Goal: Information Seeking & Learning: Learn about a topic

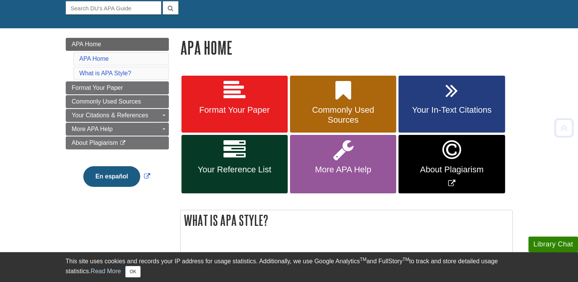
scroll to position [77, 0]
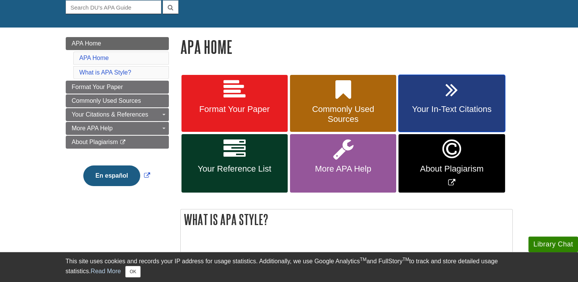
click at [447, 104] on link "Your In-Text Citations" at bounding box center [451, 103] width 106 height 57
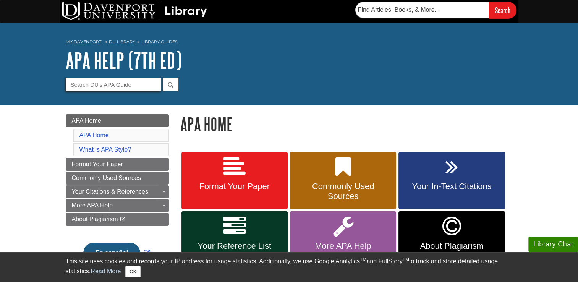
click at [99, 82] on input "Guide Search Terms" at bounding box center [113, 84] width 95 height 13
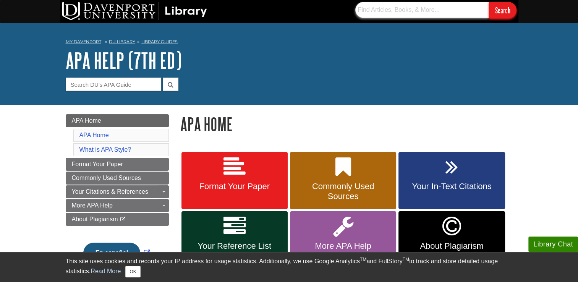
click at [383, 5] on input "text" at bounding box center [422, 10] width 134 height 16
type input "Aiden"
click at [498, 6] on input "Search" at bounding box center [502, 10] width 27 height 16
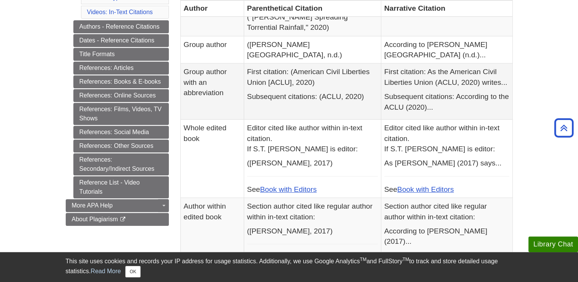
scroll to position [331, 0]
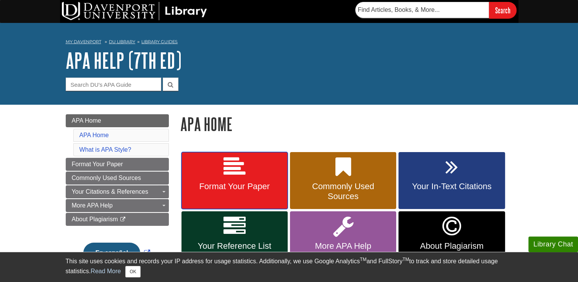
click at [241, 162] on icon at bounding box center [234, 167] width 22 height 22
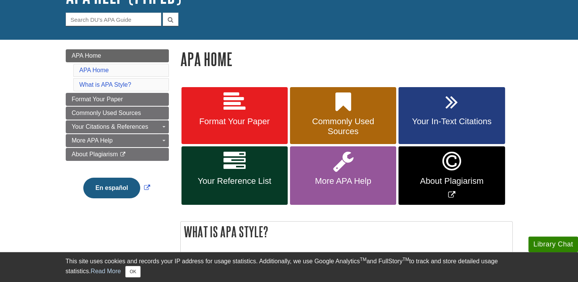
scroll to position [65, 0]
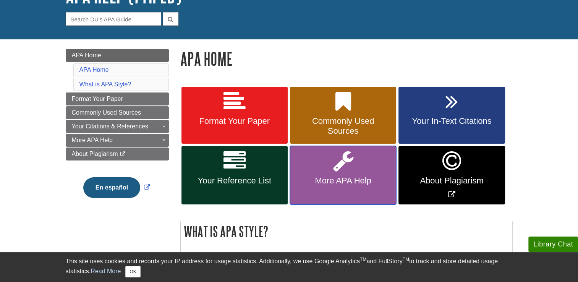
click at [324, 177] on span "More APA Help" at bounding box center [343, 181] width 95 height 10
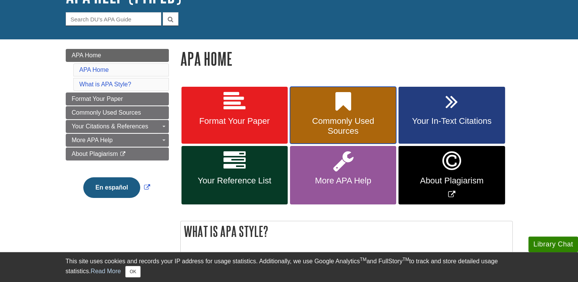
click at [339, 123] on span "Commonly Used Sources" at bounding box center [343, 126] width 95 height 20
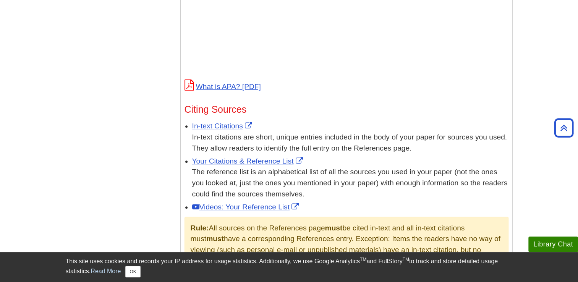
scroll to position [364, 0]
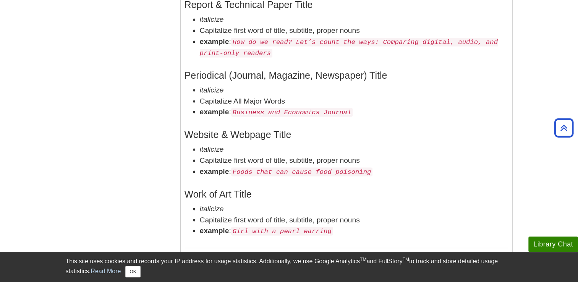
scroll to position [1448, 0]
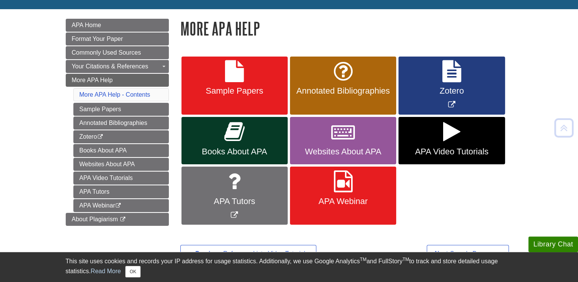
scroll to position [96, 0]
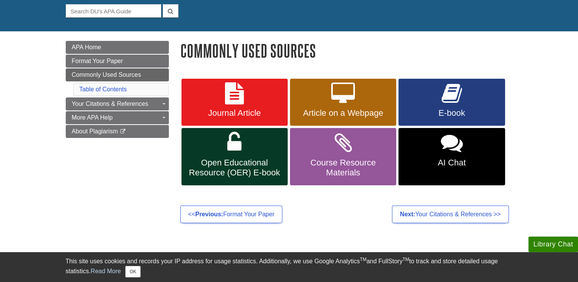
scroll to position [76, 0]
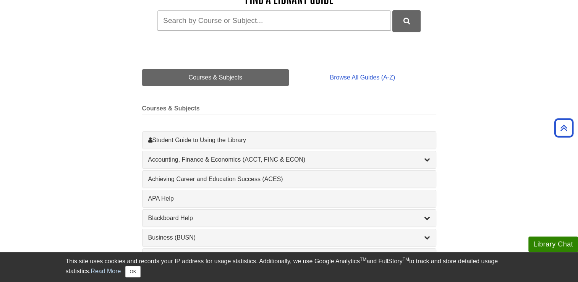
scroll to position [130, 0]
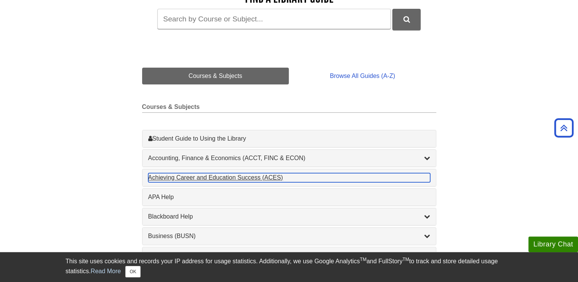
click at [225, 181] on div "Achieving Career and Education Success (ACES) , 1 guides" at bounding box center [289, 177] width 282 height 9
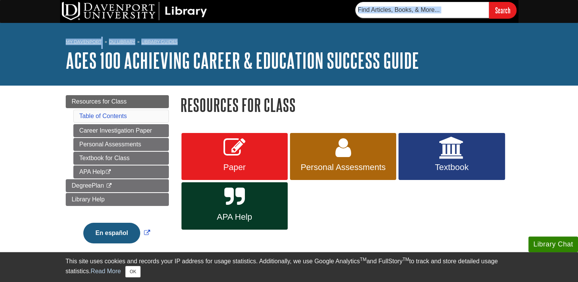
drag, startPoint x: 532, startPoint y: 49, endPoint x: 493, endPoint y: -6, distance: 68.2
click at [493, 0] on html "Library Chat This site uses cookies and records your IP address for usage stati…" at bounding box center [289, 236] width 578 height 472
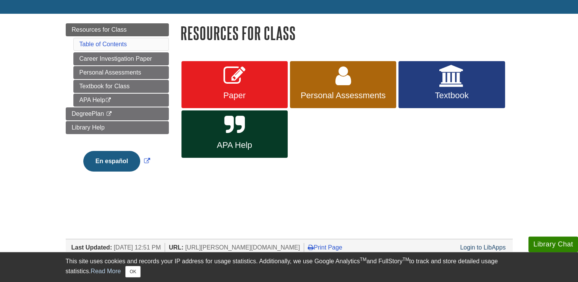
scroll to position [73, 0]
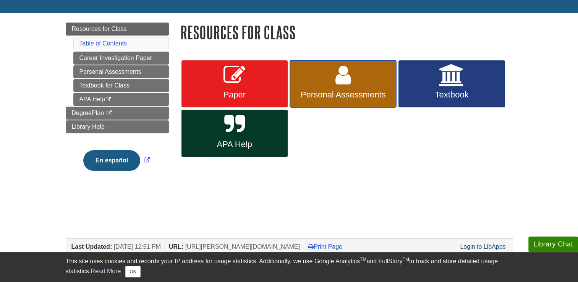
click at [378, 74] on link "Personal Assessments" at bounding box center [343, 83] width 106 height 47
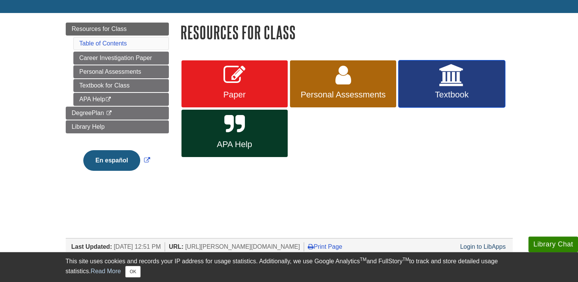
click at [435, 101] on link "Textbook" at bounding box center [451, 83] width 106 height 47
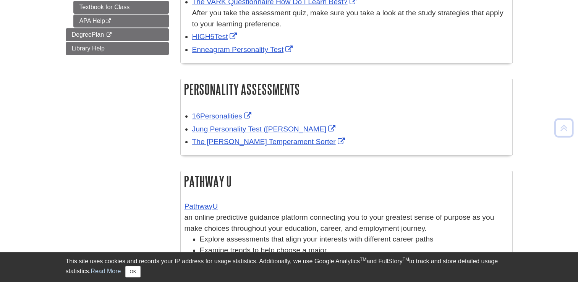
scroll to position [180, 0]
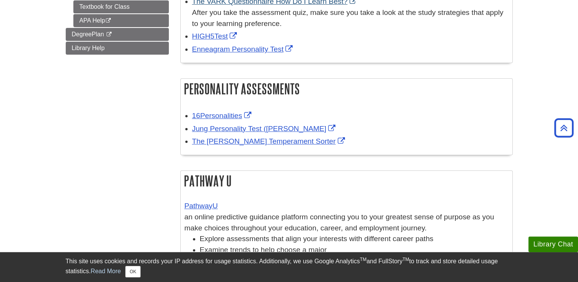
drag, startPoint x: 371, startPoint y: 84, endPoint x: 348, endPoint y: 3, distance: 83.8
click at [348, 3] on div "Learning Styles [PERSON_NAME] Multiple Intelligences The VARK Questionnaire How…" at bounding box center [346, 116] width 332 height 331
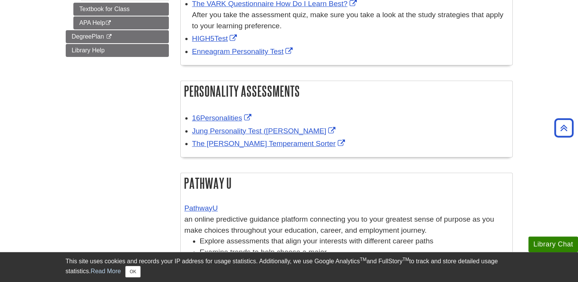
click at [104, 112] on div "Menu Resources for Class Career Investigation Paper Personal Assessments Learni…" at bounding box center [289, 100] width 458 height 385
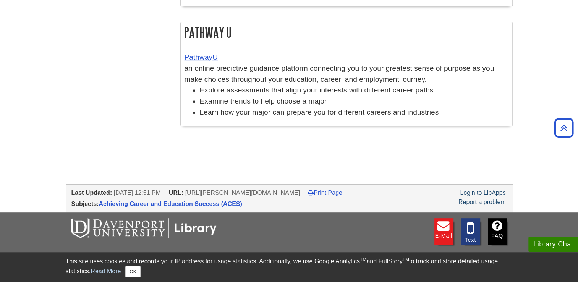
scroll to position [327, 0]
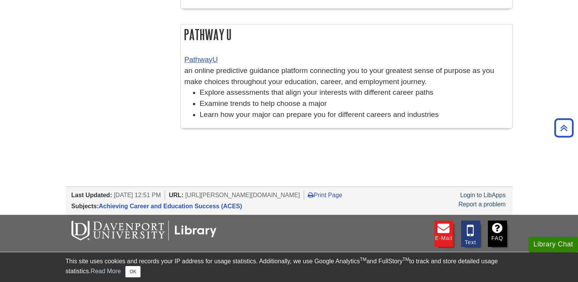
click at [4, 1] on body "Library Chat This site uses cookies and records your IP address for usage stati…" at bounding box center [289, 10] width 578 height 674
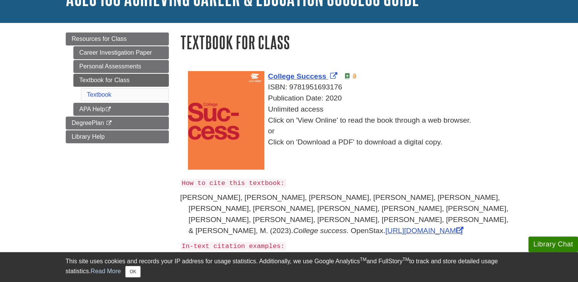
scroll to position [63, 0]
click at [286, 127] on div "Unlimited access Click on 'View Online' to read the book through a web browser.…" at bounding box center [350, 126] width 325 height 44
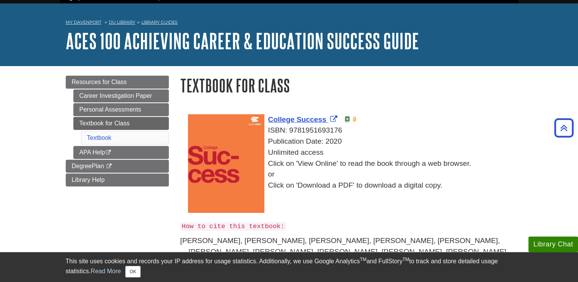
scroll to position [0, 0]
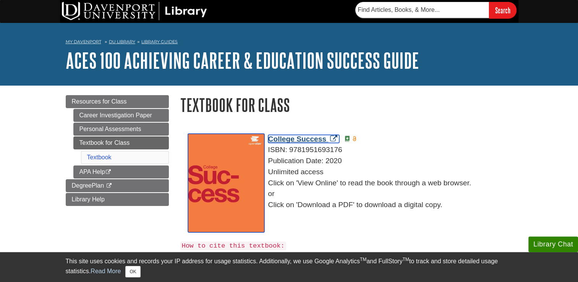
click at [318, 140] on span "College Success" at bounding box center [297, 139] width 58 height 8
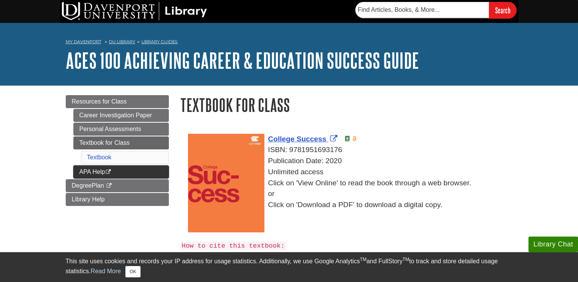
click at [81, 170] on link "APA Help This link opens in a new window" at bounding box center [120, 171] width 95 height 13
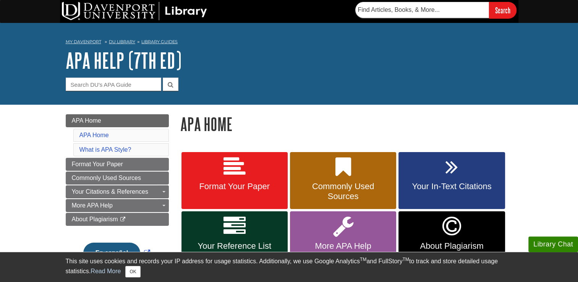
drag, startPoint x: 0, startPoint y: 0, endPoint x: 81, endPoint y: 170, distance: 188.8
click at [81, 170] on ul "APA Home APA Home What is APA Style? Format Your Paper Commonly Used Sources Yo…" at bounding box center [117, 170] width 103 height 112
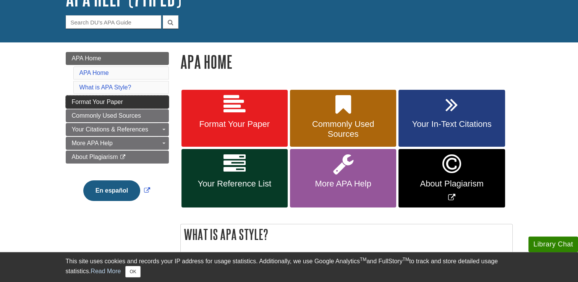
scroll to position [64, 0]
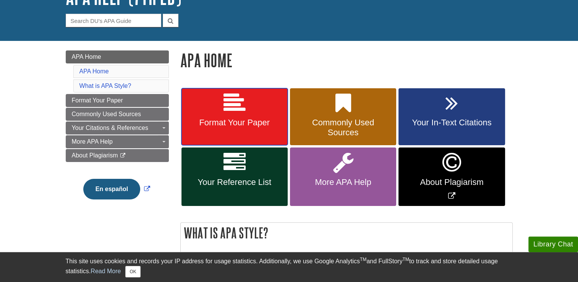
click at [236, 128] on span "Format Your Paper" at bounding box center [234, 123] width 95 height 10
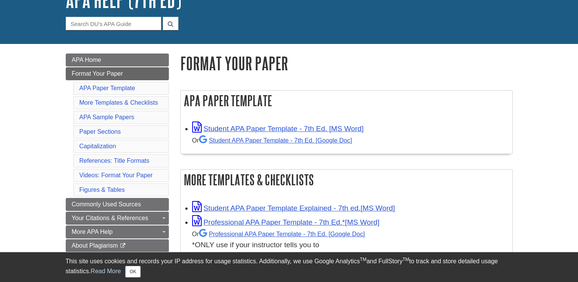
scroll to position [61, 0]
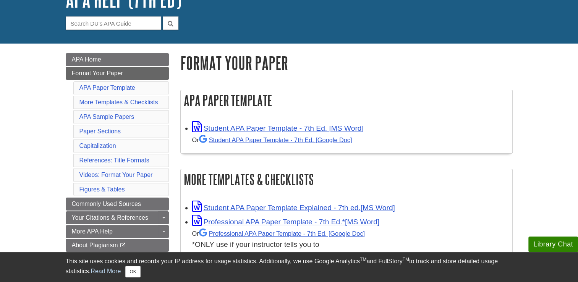
click at [243, 136] on div "Or Student APA Paper Template - 7th Ed. [Google Doc]" at bounding box center [350, 139] width 316 height 11
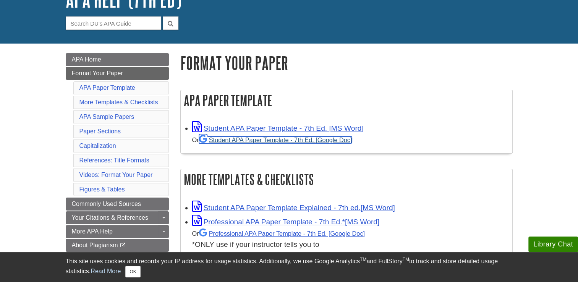
click at [244, 137] on link "Student APA Paper Template - 7th Ed. [Google Doc]" at bounding box center [275, 139] width 153 height 7
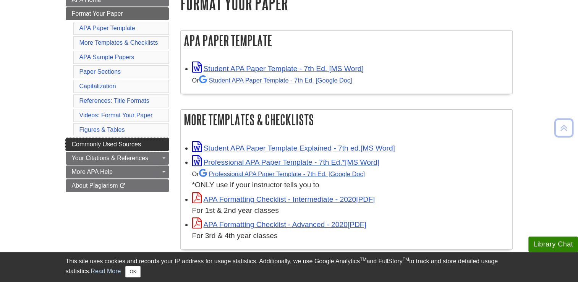
scroll to position [134, 0]
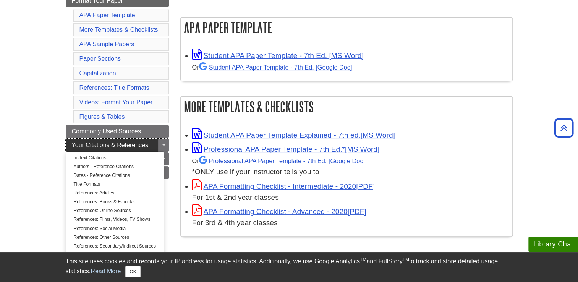
click at [132, 142] on span "Your Citations & References" at bounding box center [110, 145] width 76 height 6
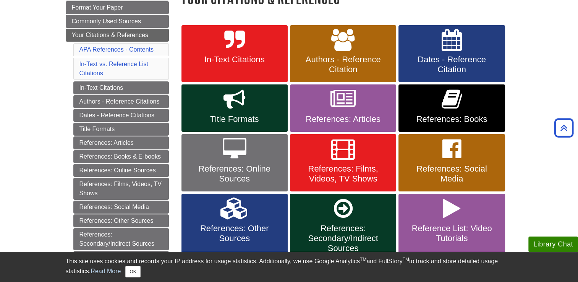
scroll to position [110, 0]
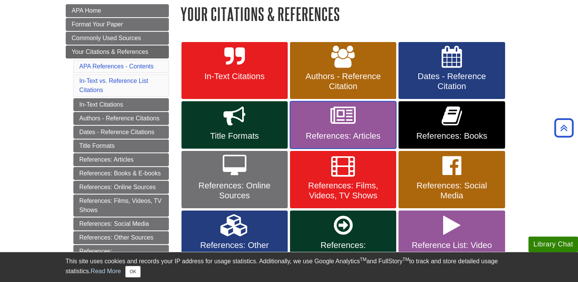
click at [353, 128] on link "References: Articles" at bounding box center [343, 124] width 106 height 47
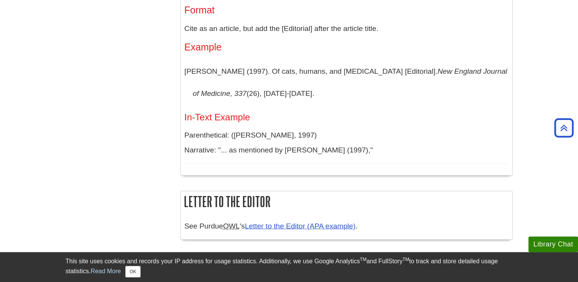
scroll to position [1483, 0]
